Goal: Task Accomplishment & Management: Manage account settings

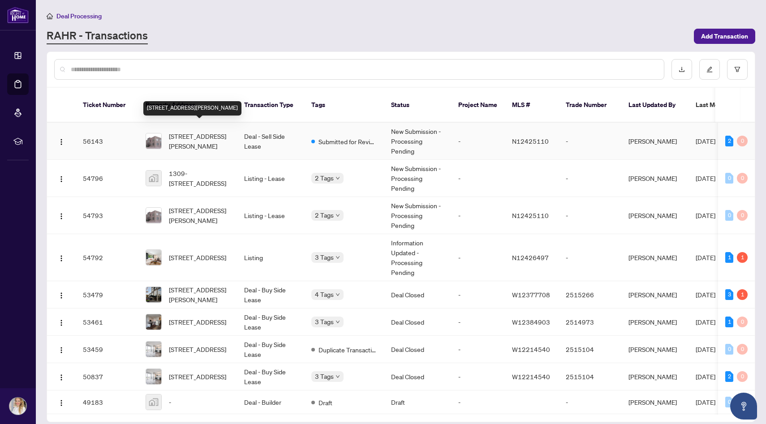
click at [221, 131] on span "200-40 Shields Crt, Markham, Ontario L3R 0M5, Canada" at bounding box center [199, 141] width 61 height 20
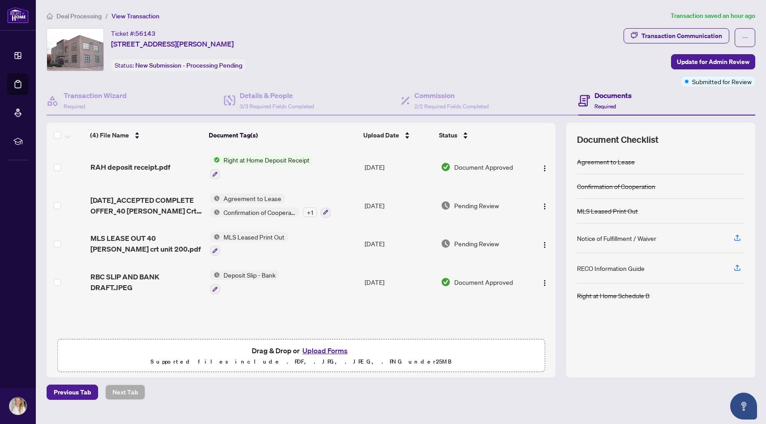
click at [257, 160] on span "Right at Home Deposit Receipt" at bounding box center [266, 160] width 93 height 10
click at [136, 166] on span "RAH deposit receipt.pdf" at bounding box center [131, 167] width 80 height 11
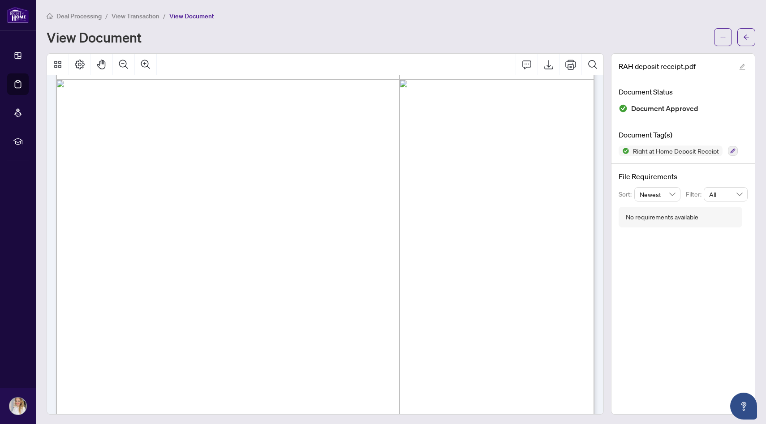
scroll to position [351, 0]
click at [550, 63] on icon "Export" at bounding box center [549, 64] width 11 height 11
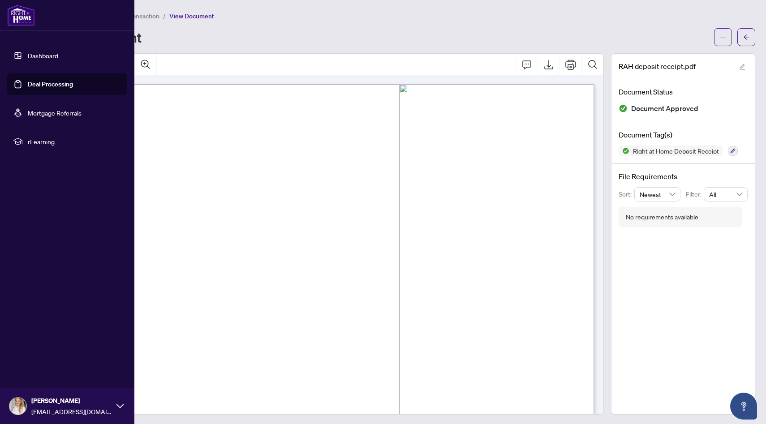
click at [56, 86] on link "Deal Processing" at bounding box center [50, 84] width 45 height 8
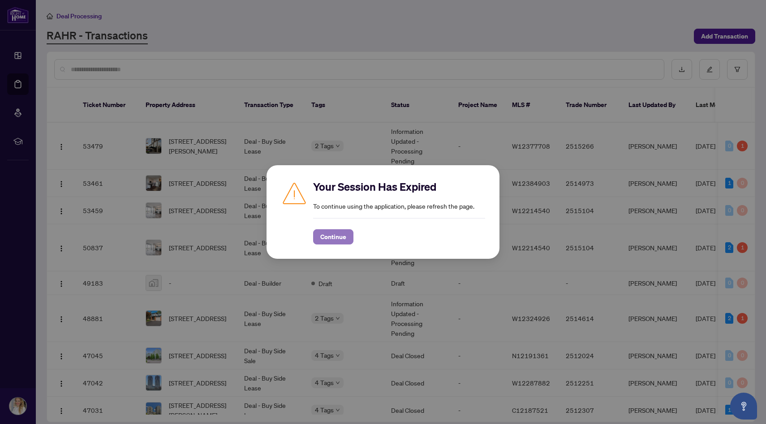
click at [335, 232] on span "Continue" at bounding box center [333, 237] width 26 height 14
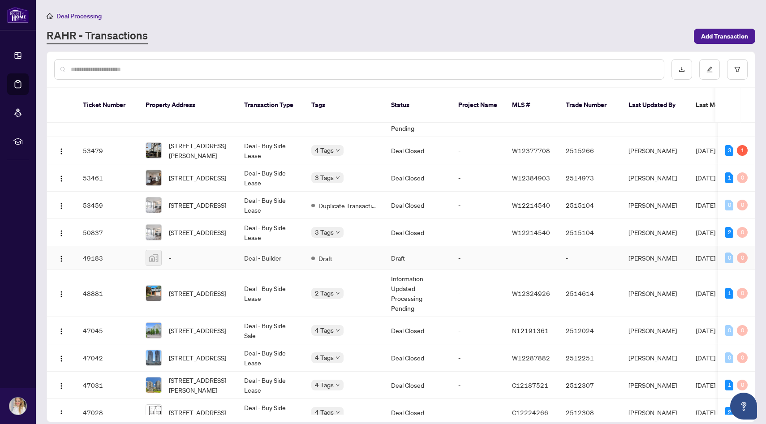
scroll to position [149, 0]
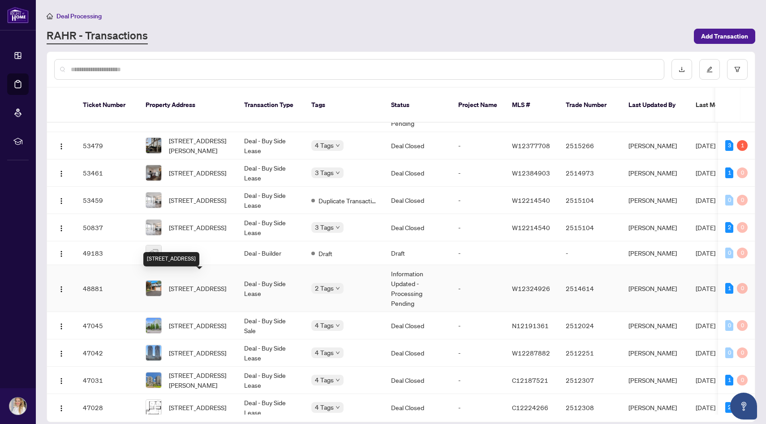
click at [197, 285] on span "[STREET_ADDRESS]" at bounding box center [197, 289] width 57 height 10
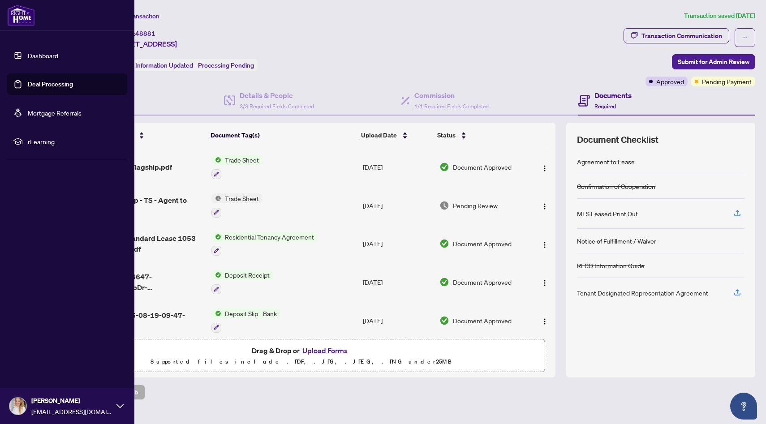
click at [55, 84] on link "Deal Processing" at bounding box center [50, 84] width 45 height 8
